Goal: Transaction & Acquisition: Purchase product/service

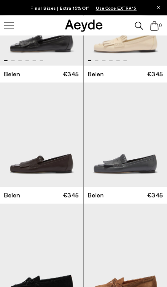
scroll to position [247, 0]
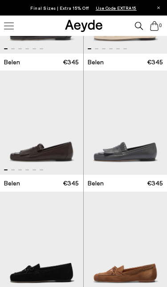
click at [28, 161] on img "1 / 6" at bounding box center [41, 123] width 83 height 104
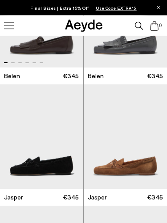
scroll to position [354, 0]
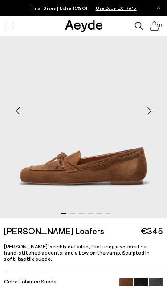
scroll to position [77, 0]
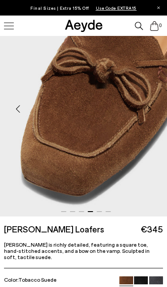
click at [31, 122] on img "4 / 6" at bounding box center [83, 106] width 167 height 222
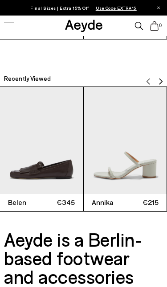
scroll to position [747, 0]
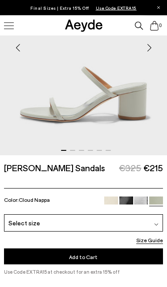
scroll to position [129, 0]
